Goal: Obtain resource: Download file/media

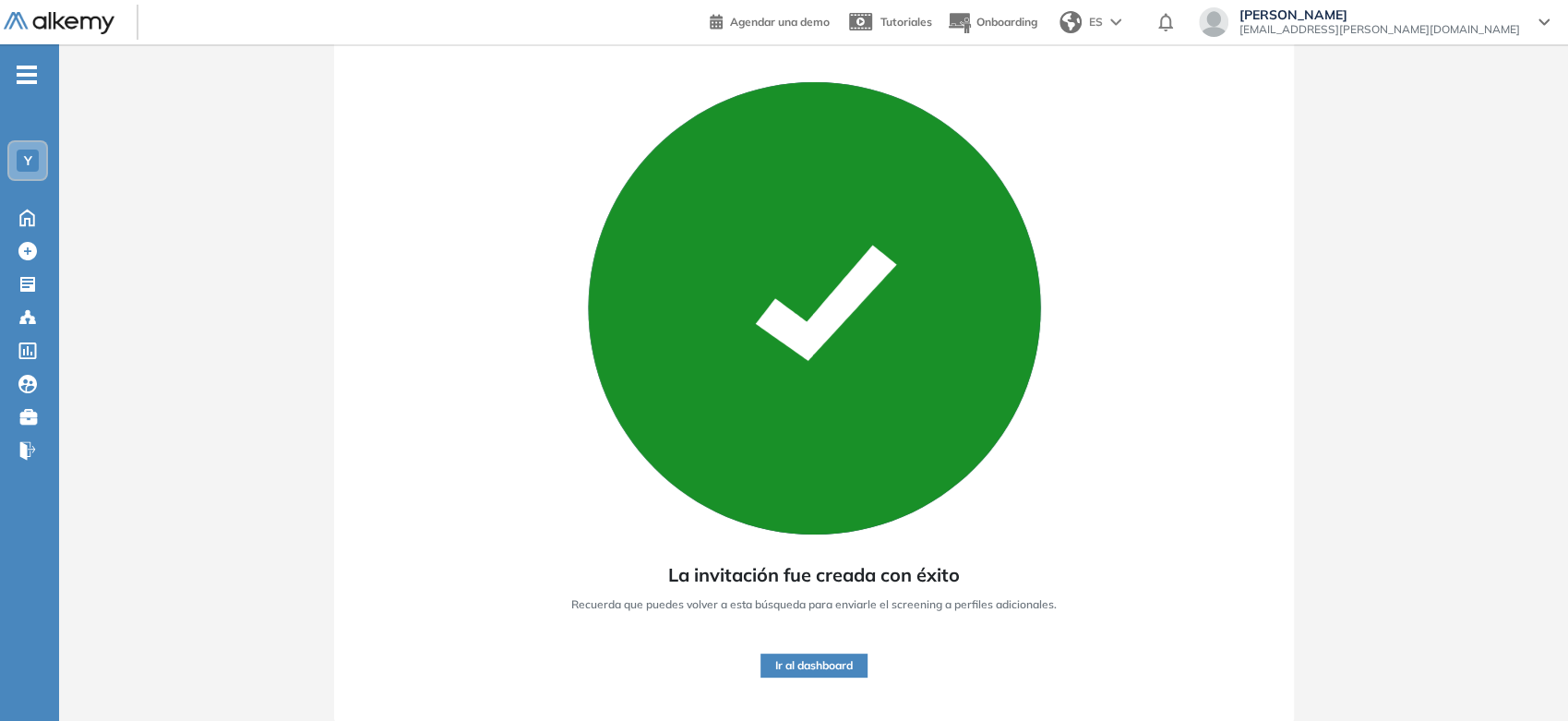
click at [49, 12] on img at bounding box center [59, 24] width 111 height 23
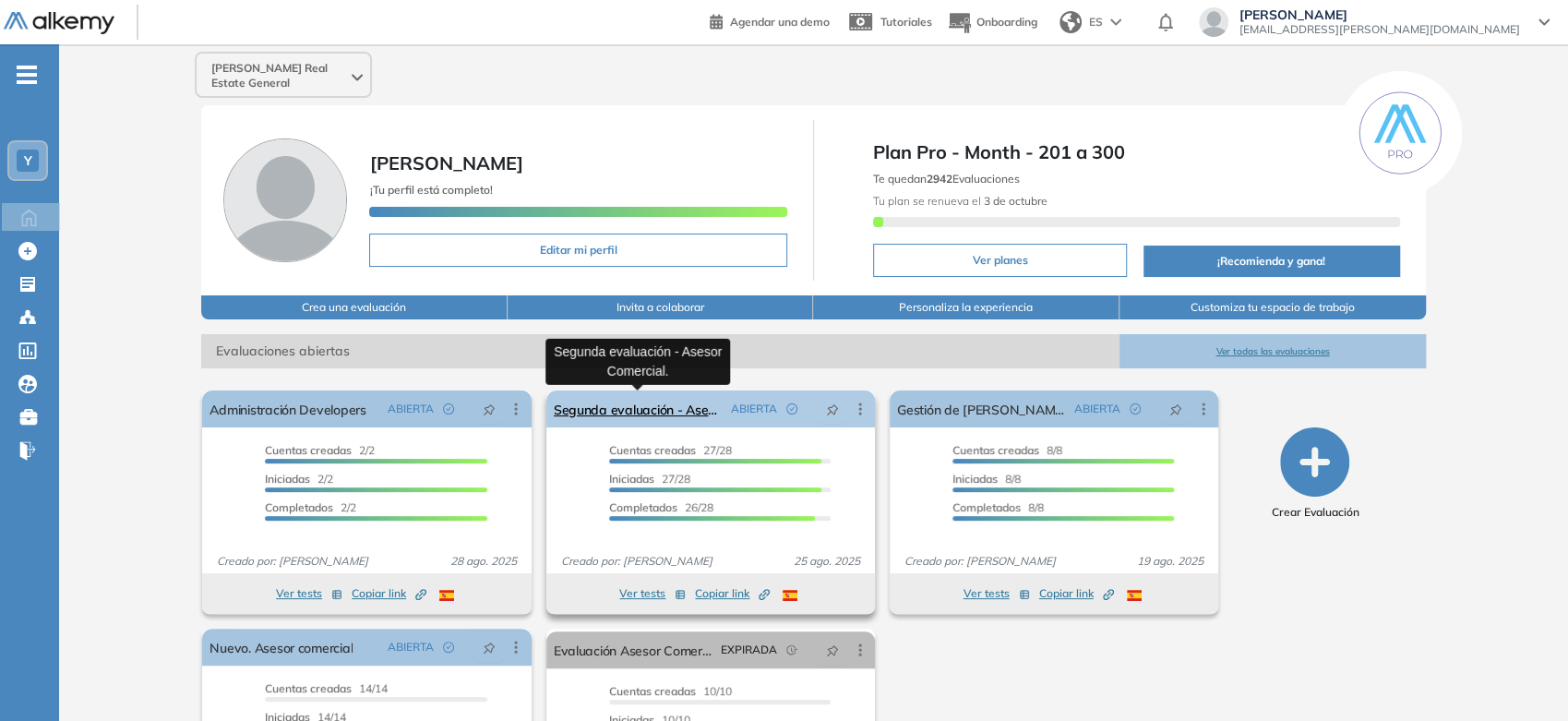
click at [683, 406] on link "Segunda evaluación - Asesor Comercial." at bounding box center [639, 408] width 170 height 37
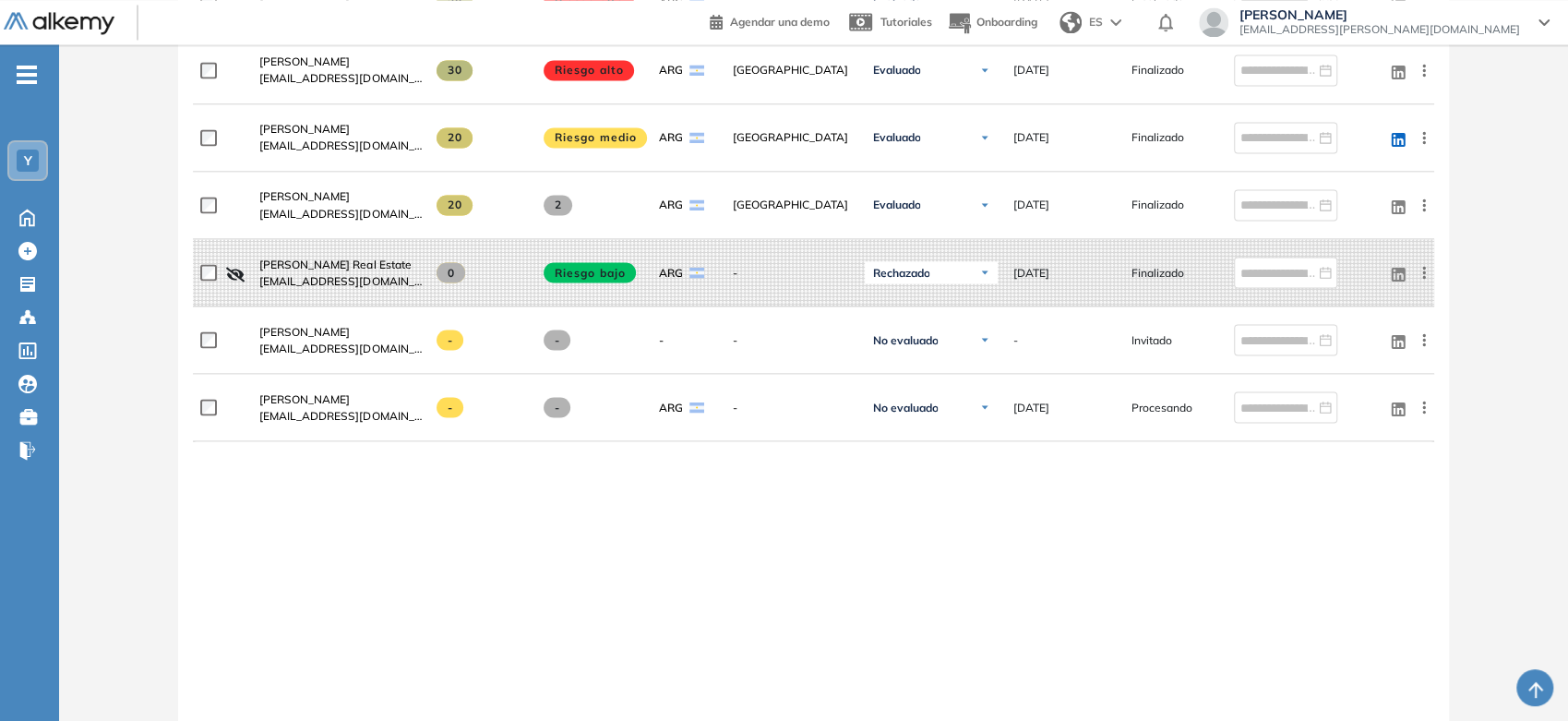
scroll to position [2216, 0]
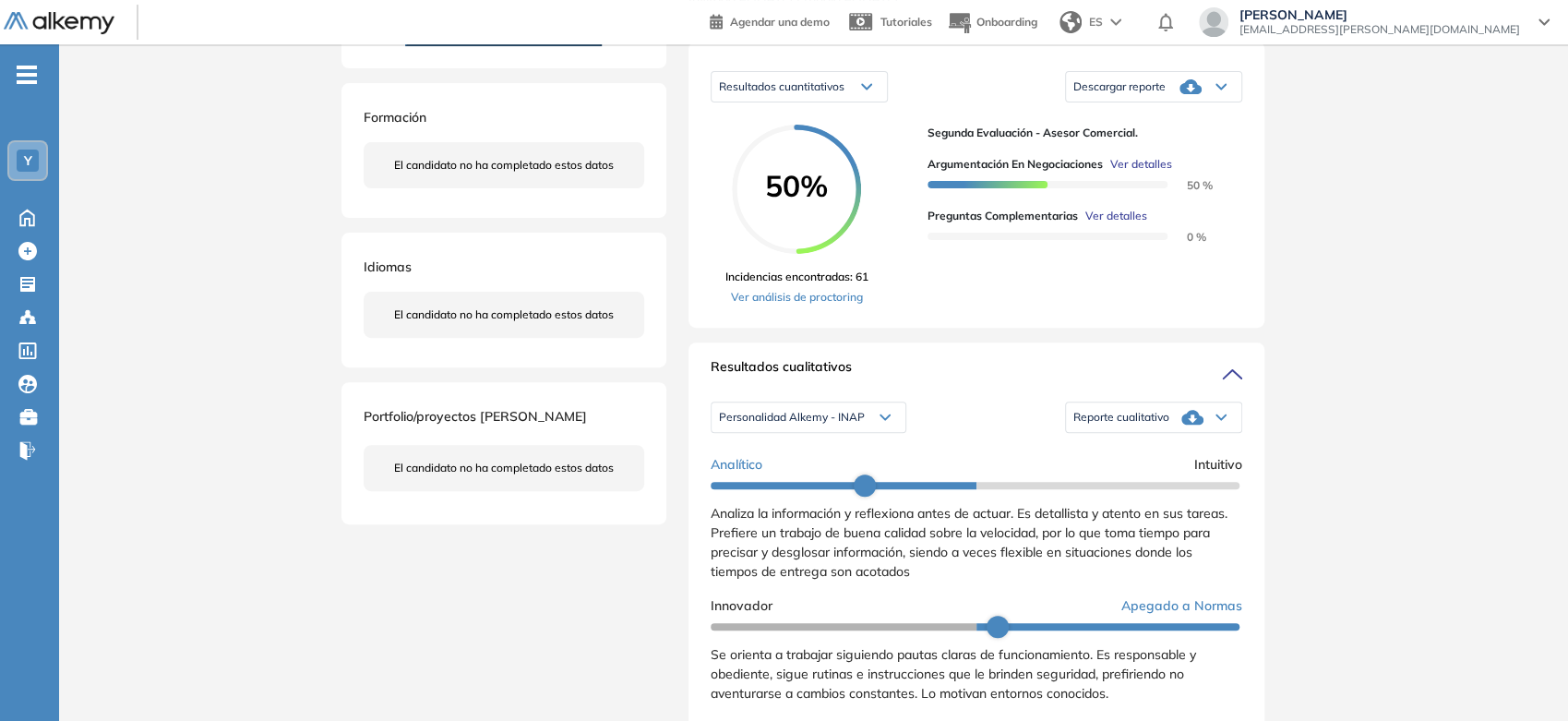
scroll to position [307, 0]
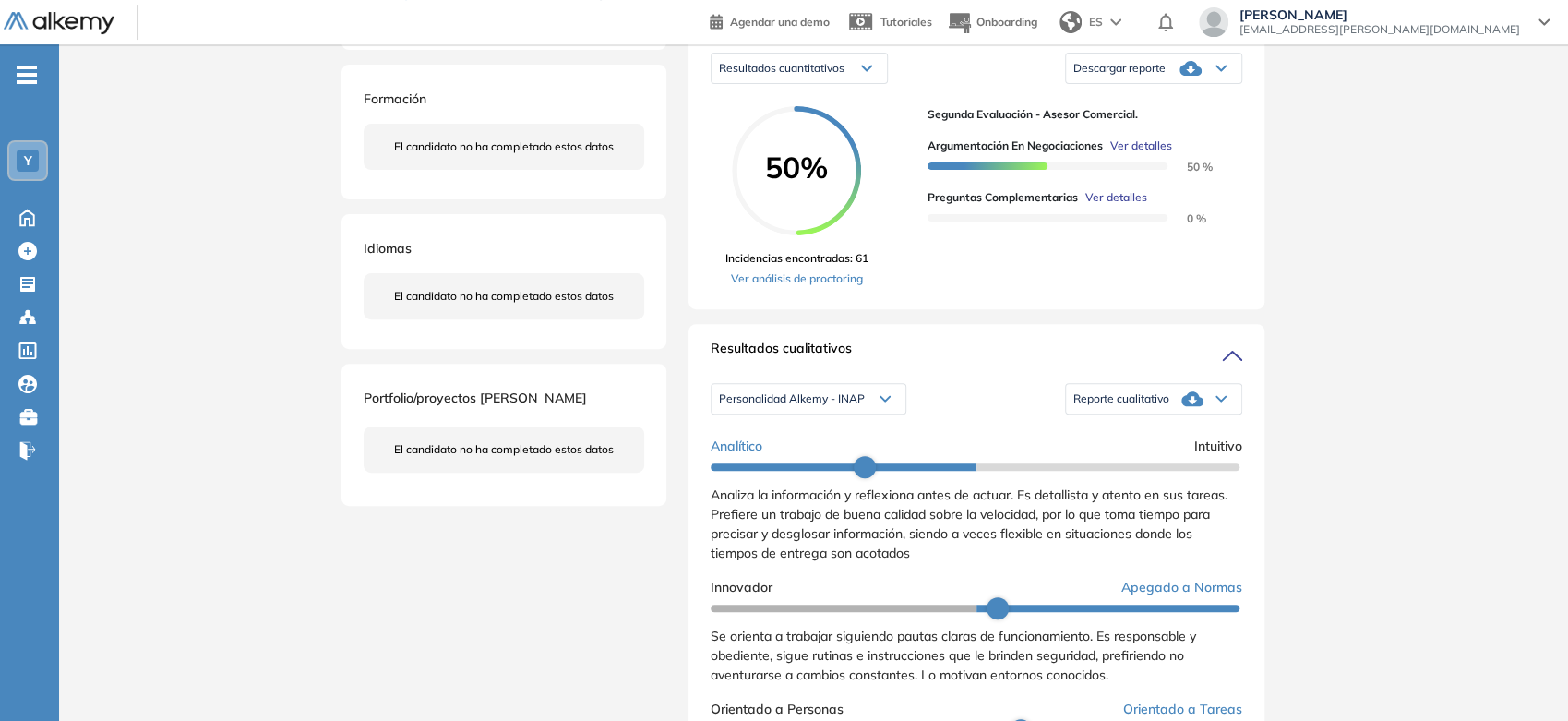
click at [1163, 413] on div "Reporte cualitativo" at bounding box center [1154, 398] width 176 height 37
click at [1139, 442] on li "Reporte con Afinidad AI" at bounding box center [1130, 433] width 112 height 19
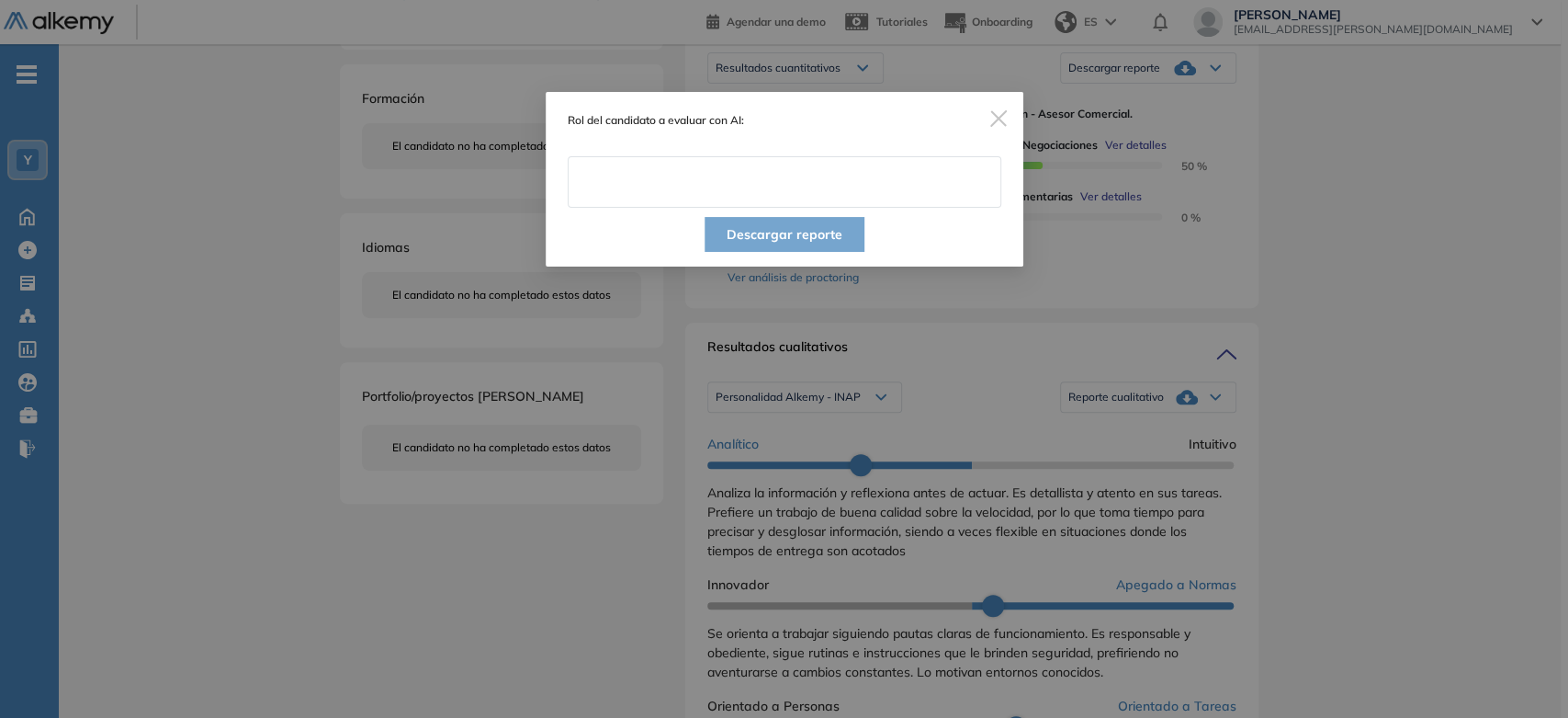
click at [831, 173] on input "text" at bounding box center [784, 182] width 434 height 52
type input "**********"
click at [811, 247] on button "Descargar reporte" at bounding box center [784, 233] width 160 height 35
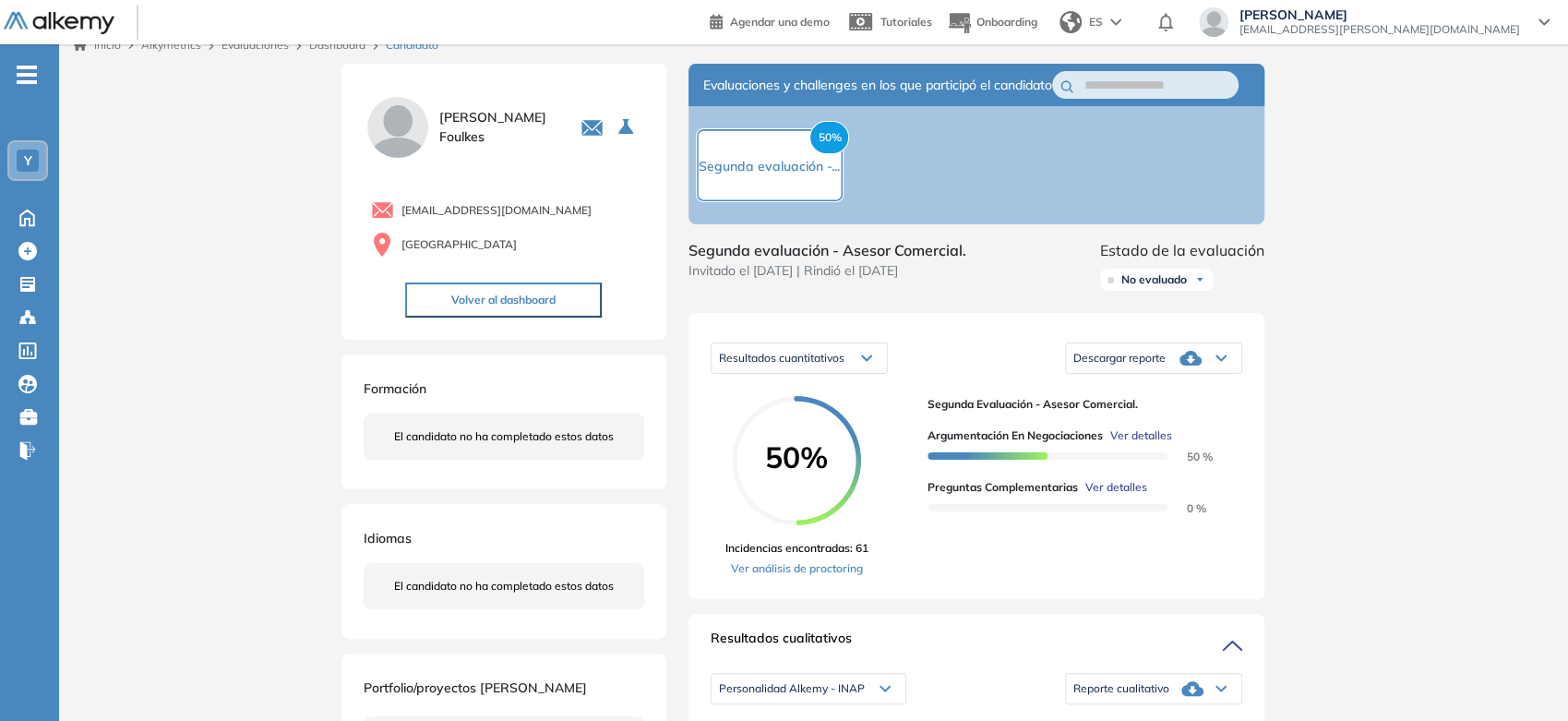
scroll to position [0, 0]
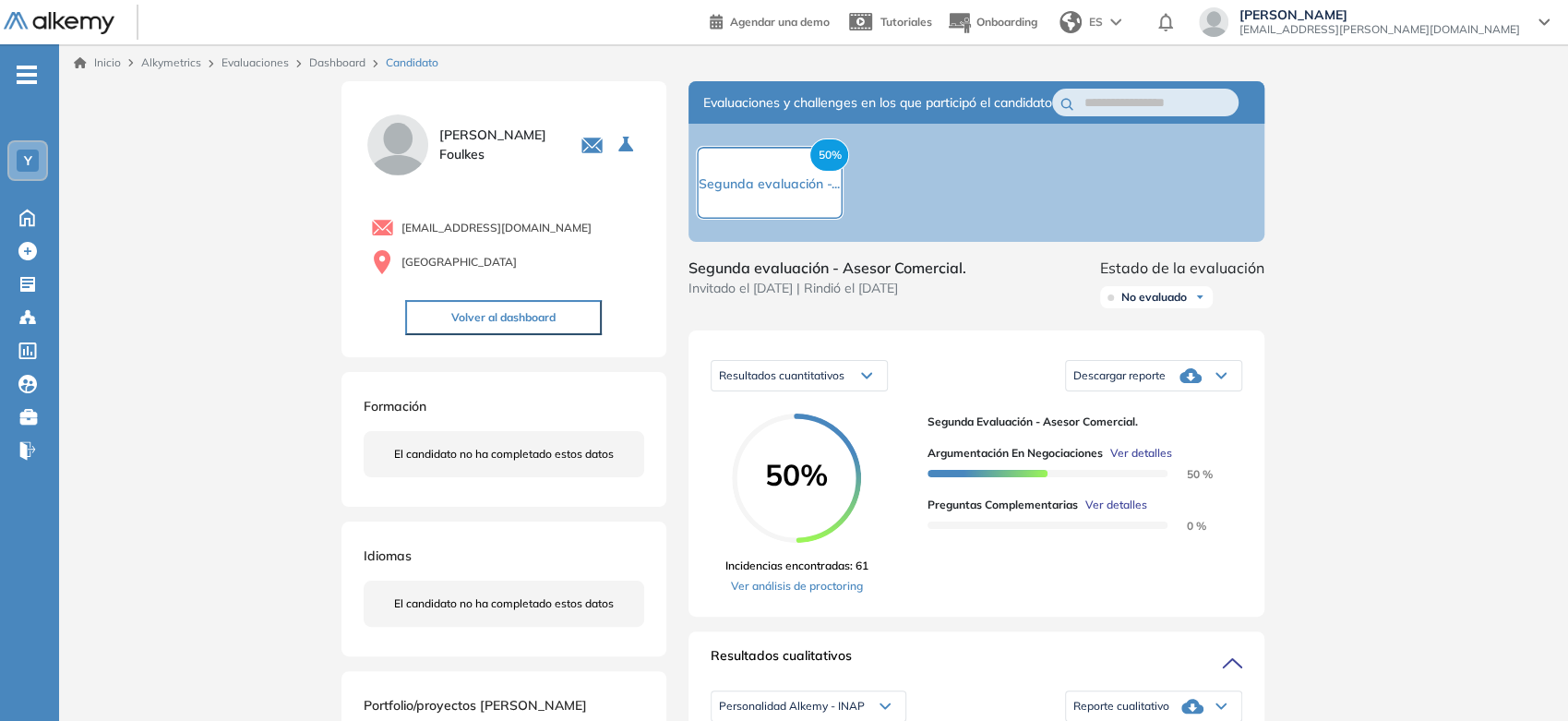
click at [1102, 383] on span "Descargar reporte" at bounding box center [1120, 376] width 93 height 15
click at [1115, 453] on li "Descargar informe resumido" at bounding box center [1144, 443] width 138 height 19
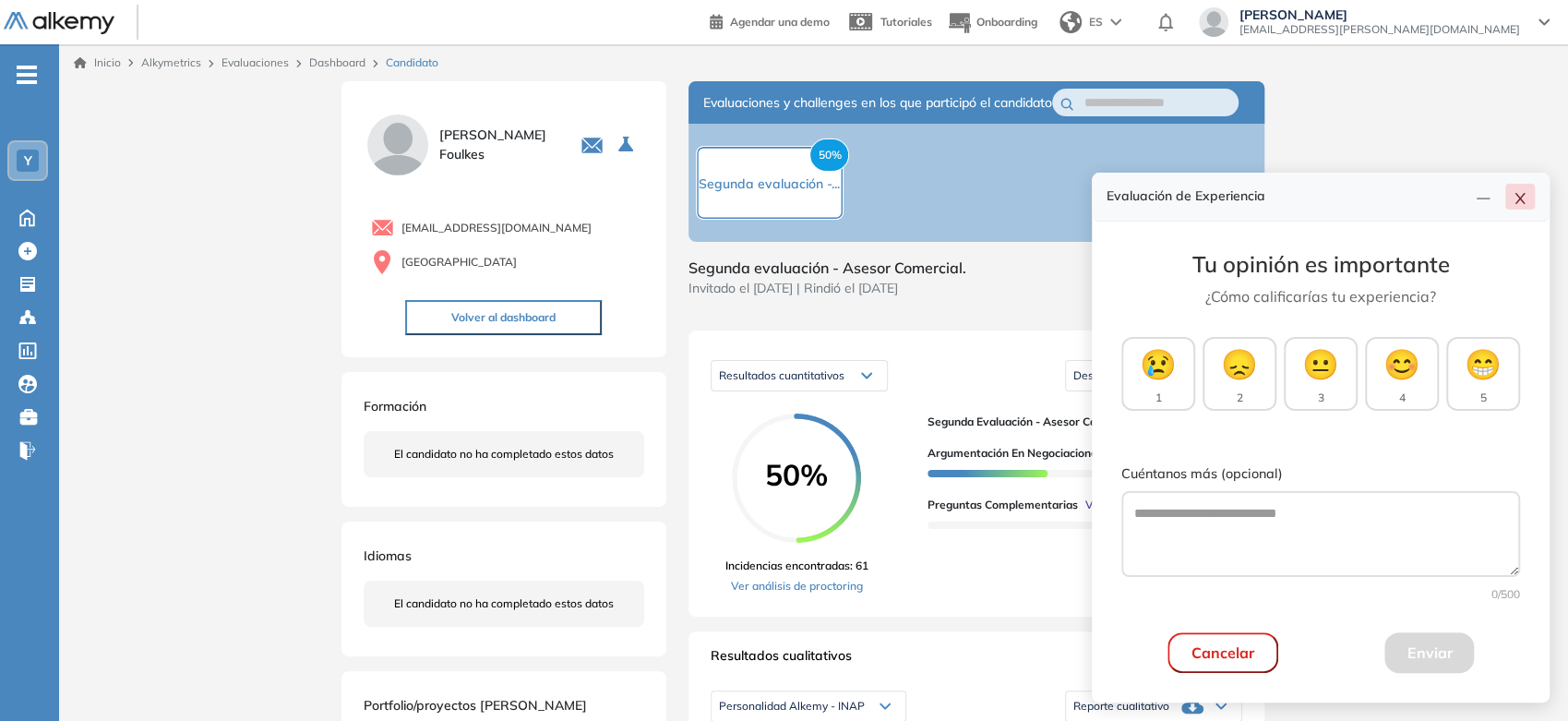
click at [1514, 197] on icon "close" at bounding box center [1521, 198] width 15 height 15
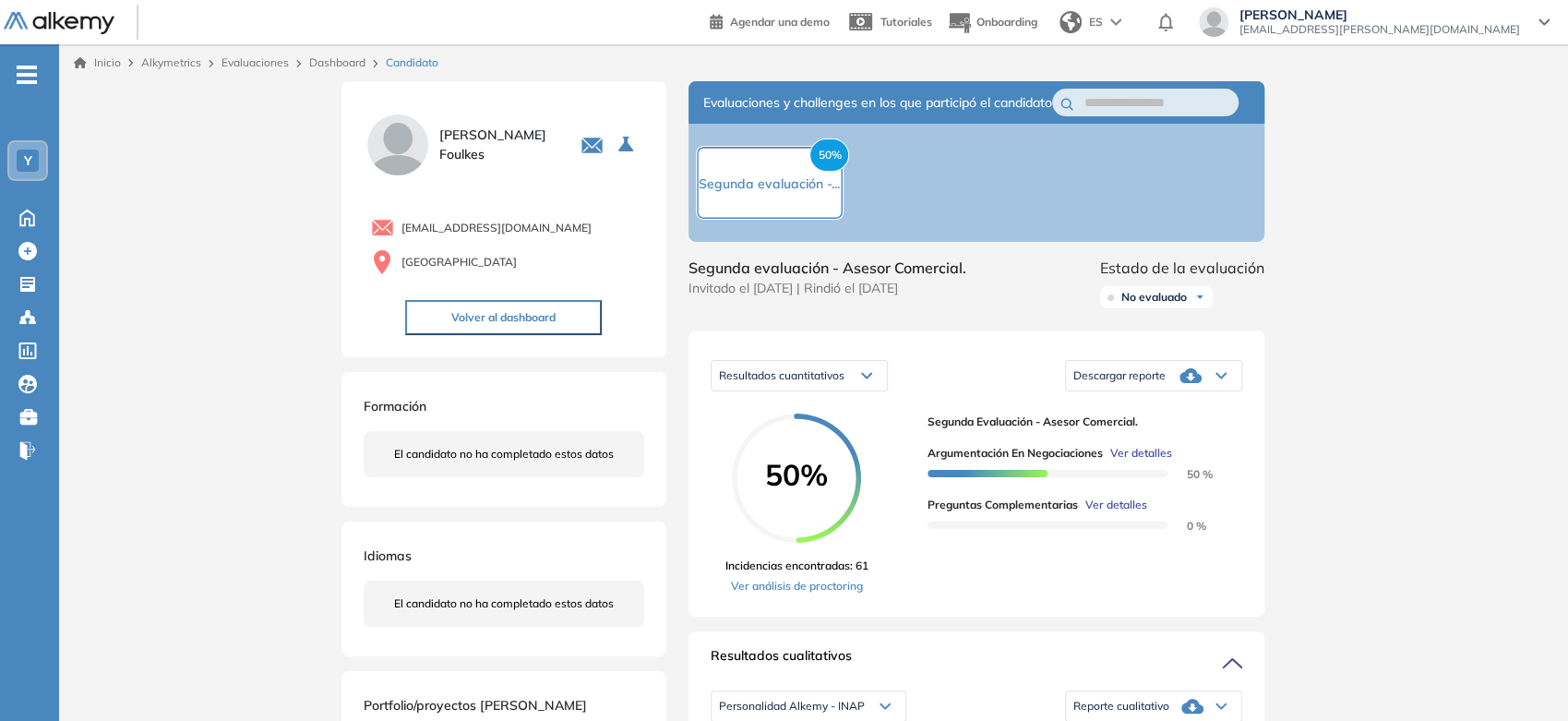
scroll to position [205, 0]
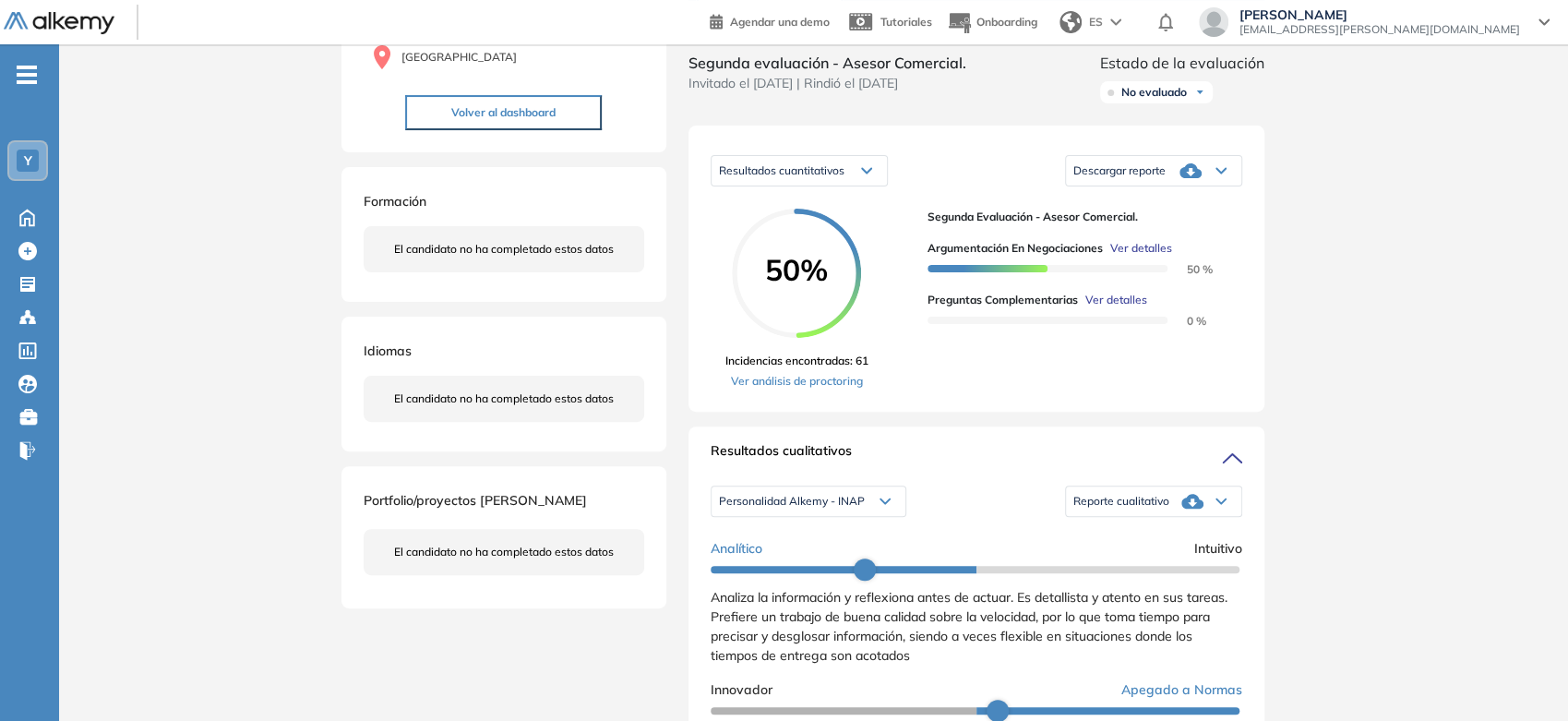
click at [1167, 520] on div "Reporte cualitativo" at bounding box center [1154, 501] width 176 height 37
click at [1233, 412] on div "Resultados cuantitativos Resultados cuantitativos Resultados relativos Descarga…" at bounding box center [976, 268] width 576 height 286
click at [1176, 111] on div "No evaluado No evaluado Evaluado A entrevistar Entrevistado Finalista Oferta en…" at bounding box center [1182, 92] width 164 height 37
click at [1175, 103] on div "No evaluado" at bounding box center [1156, 92] width 112 height 22
click at [1166, 171] on li "Evaluado" at bounding box center [1145, 162] width 43 height 19
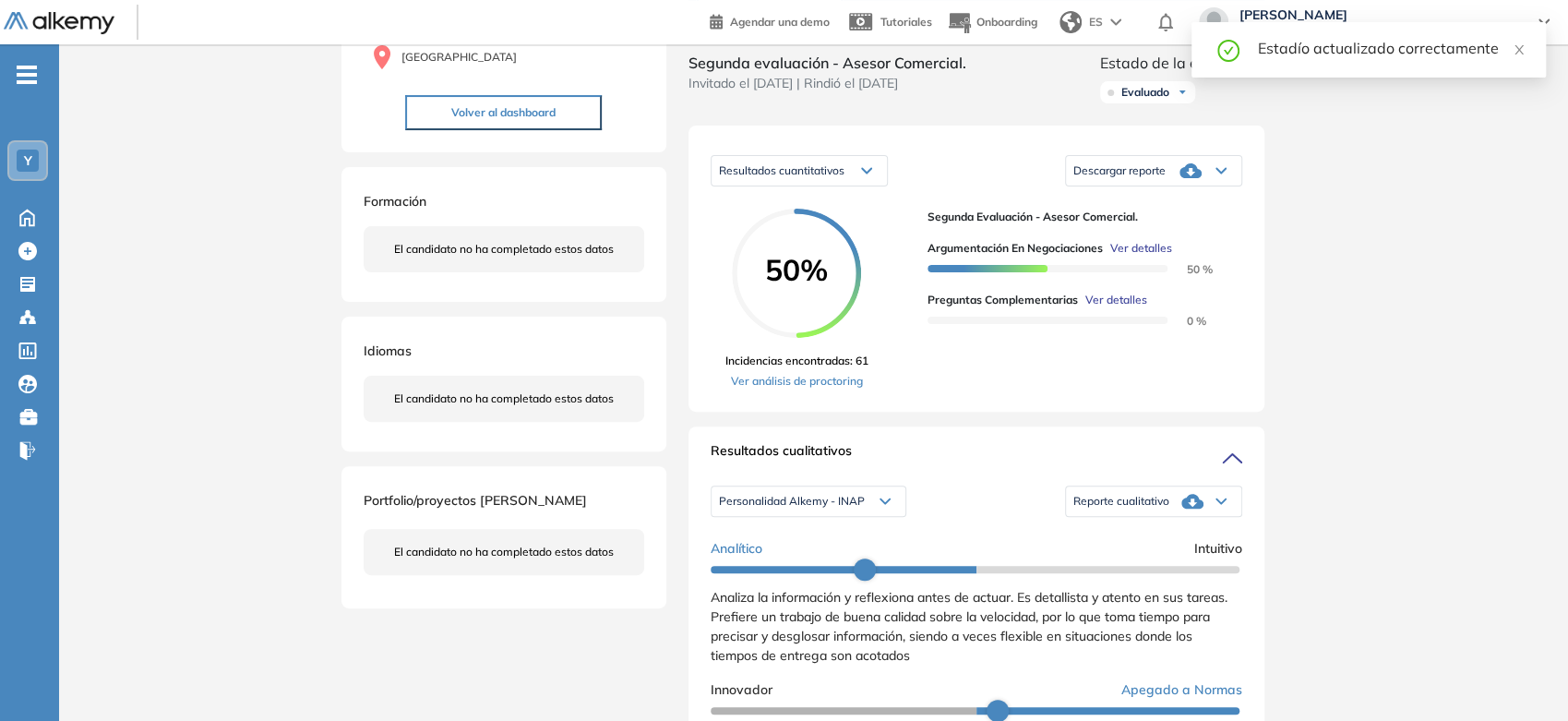
click at [1509, 47] on div "Estadío actualizado correctamente" at bounding box center [1390, 47] width 266 height 22
click at [1513, 49] on icon "close" at bounding box center [1520, 50] width 13 height 13
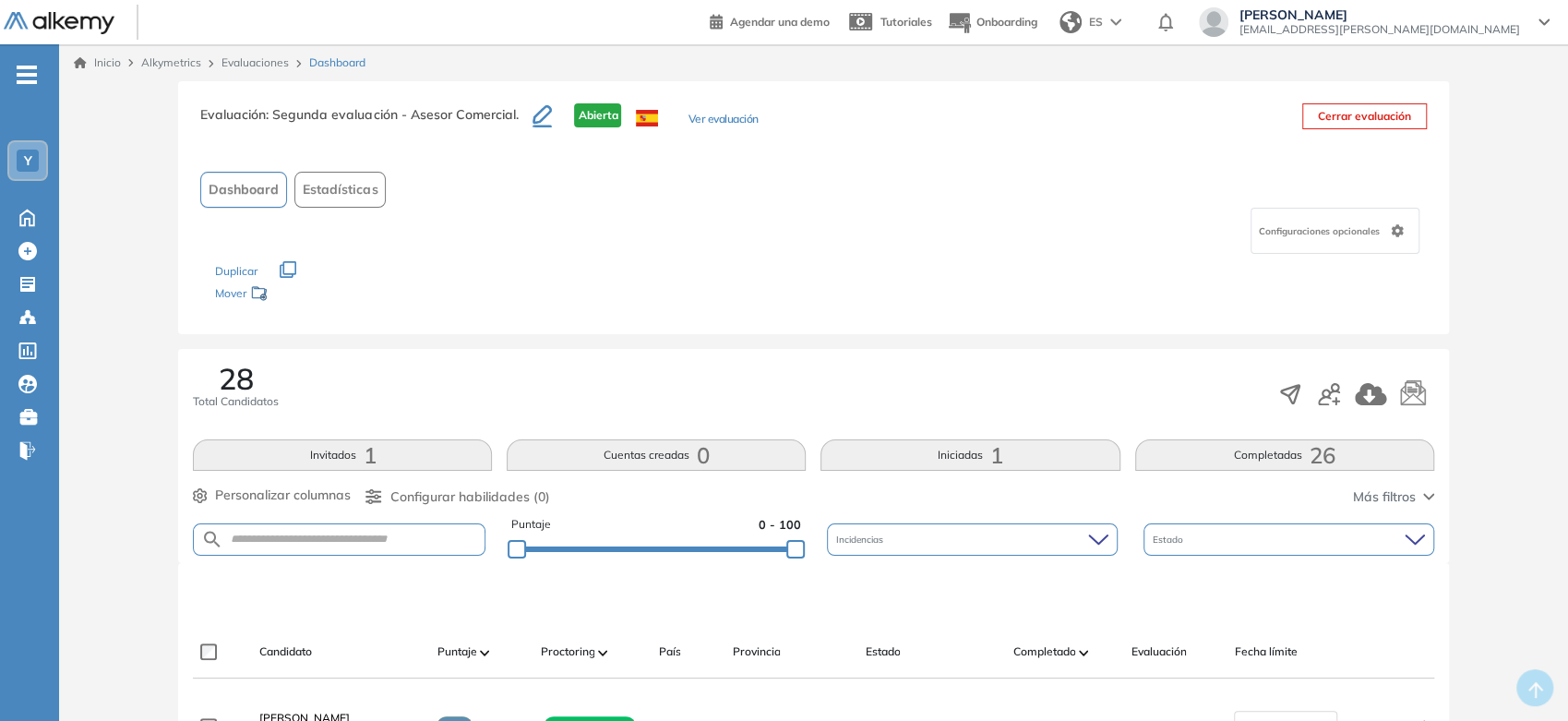
drag, startPoint x: 754, startPoint y: 593, endPoint x: 687, endPoint y: 192, distance: 406.6
